Goal: Feedback & Contribution: Submit feedback/report problem

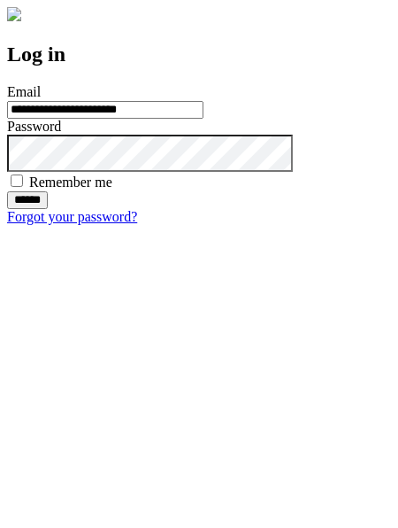
type input "**********"
click at [48, 209] on input "******" at bounding box center [27, 200] width 41 height 18
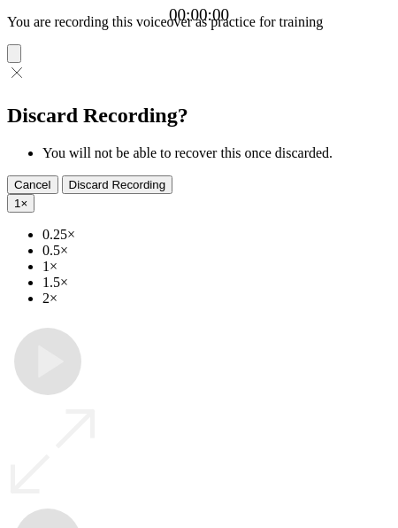
type input "**********"
